Goal: Check status

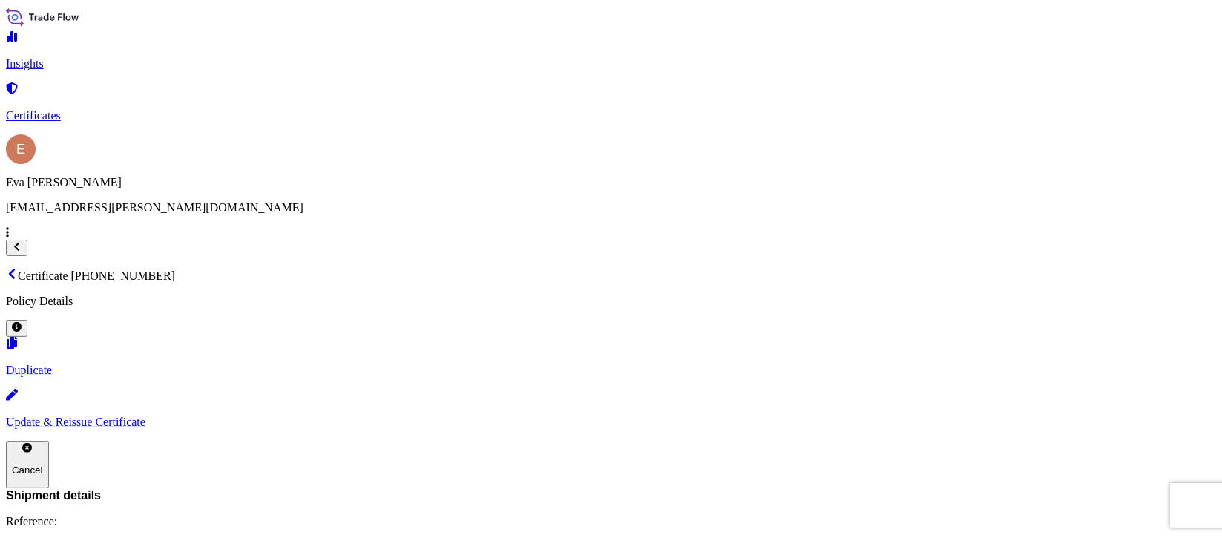
scroll to position [332, 0]
